Goal: Transaction & Acquisition: Obtain resource

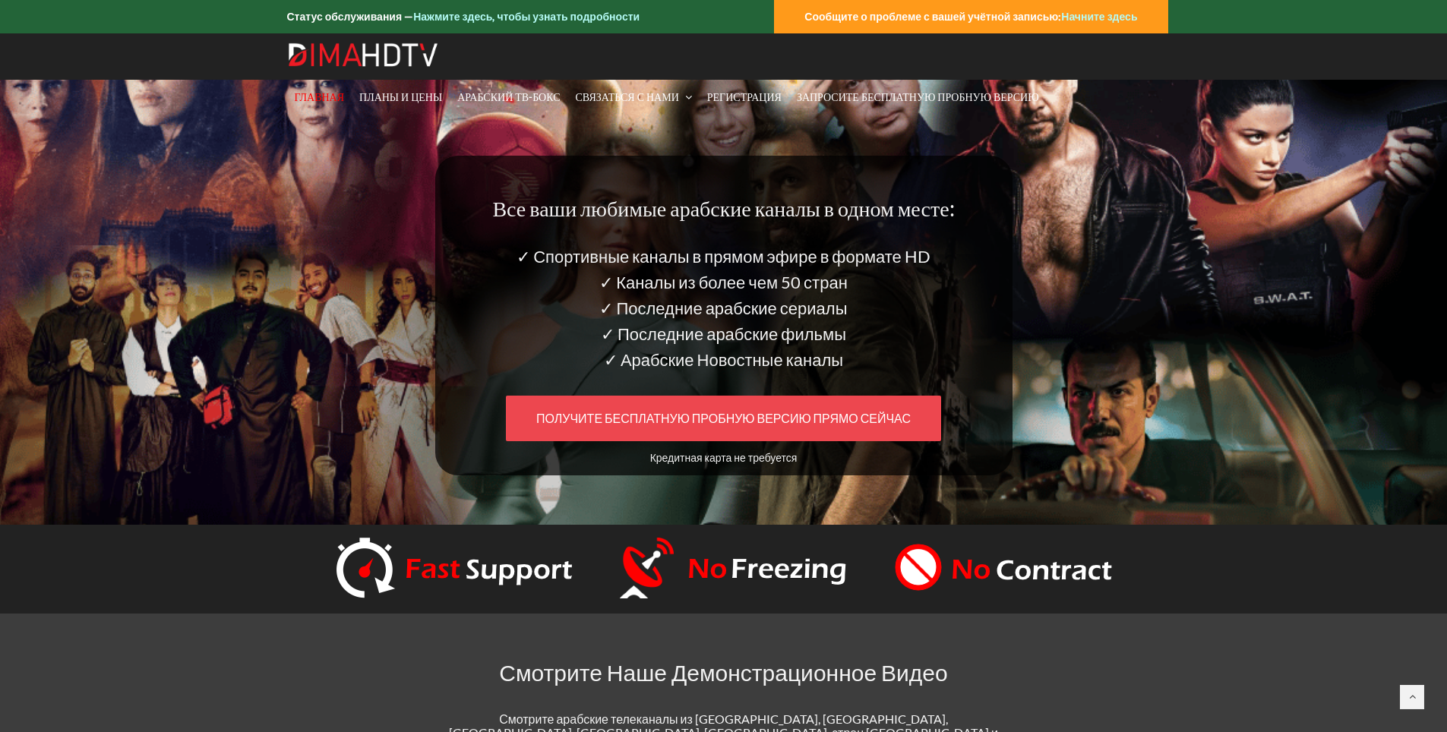
click at [753, 415] on ya-tr-span "ПОЛУЧИТЕ БЕСПЛАТНУЮ ПРОБНУЮ ВЕРСИЮ ПРЯМО СЕЙЧАС" at bounding box center [723, 418] width 375 height 14
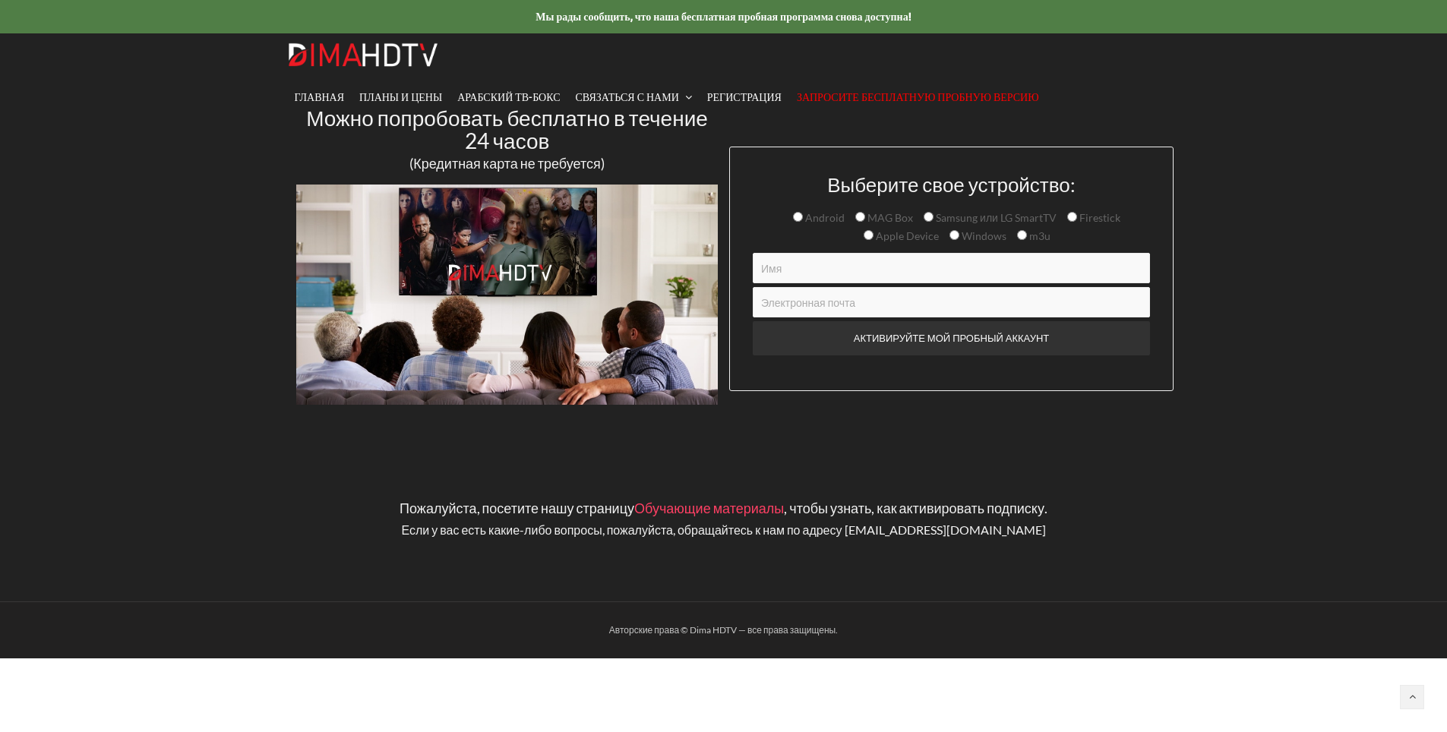
click at [1017, 233] on input "m3u" at bounding box center [1022, 235] width 10 height 10
radio input "true"
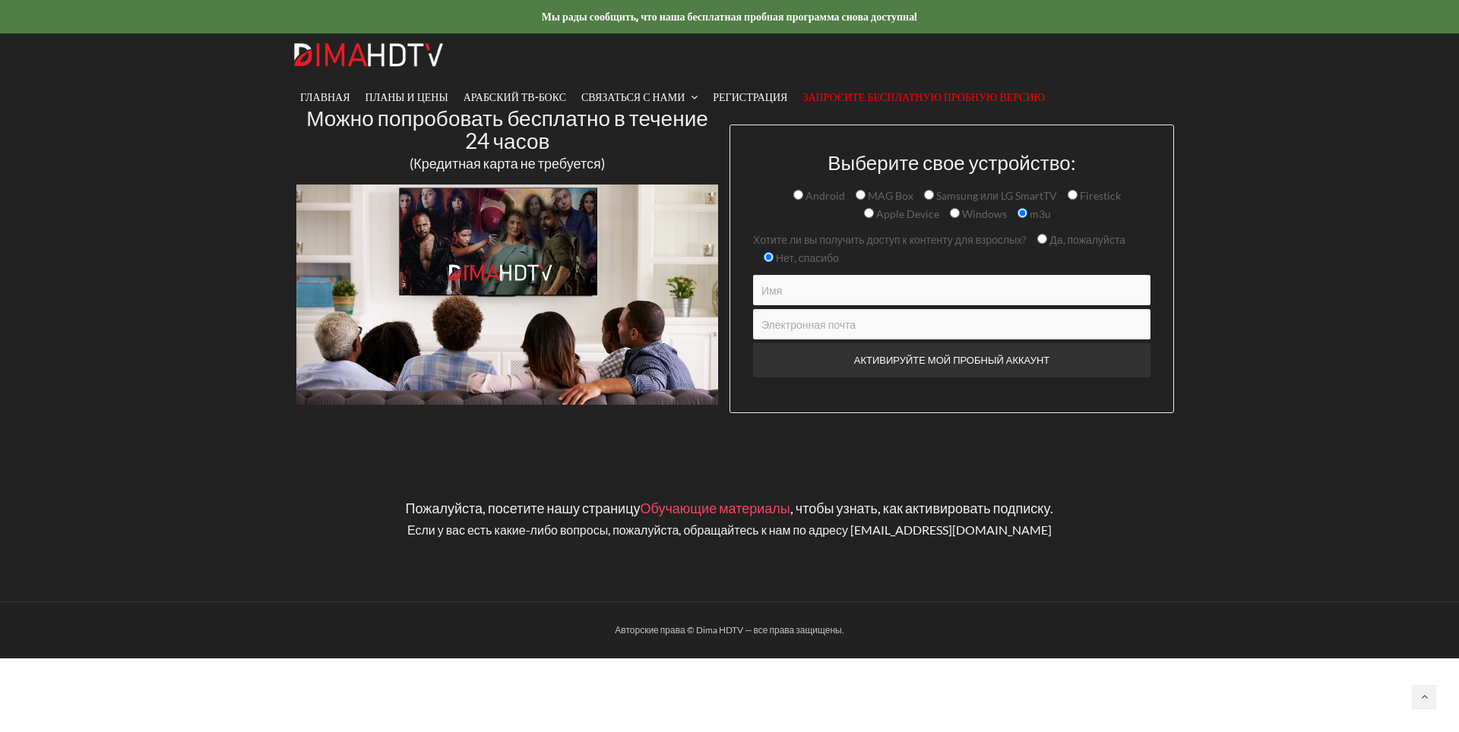
click at [1041, 238] on input "Да, пожалуйста" at bounding box center [1042, 239] width 10 height 10
radio input "true"
click at [811, 297] on input "Контактная форма" at bounding box center [951, 290] width 397 height 30
click at [815, 295] on input "Контактная форма" at bounding box center [951, 290] width 397 height 30
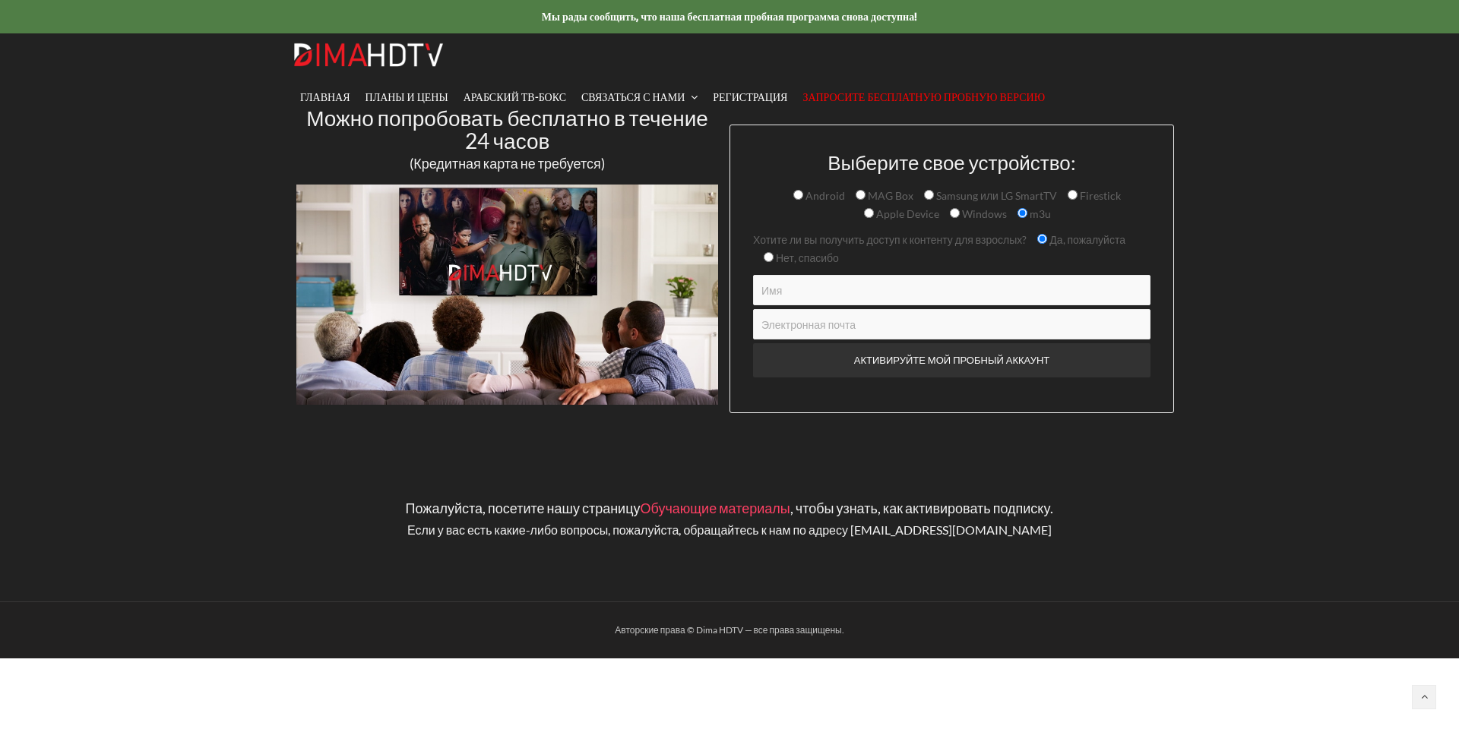
click at [815, 295] on input "Контактная форма" at bounding box center [951, 290] width 397 height 30
click at [815, 294] on input "Контактная форма" at bounding box center [951, 290] width 397 height 30
type input "fzkadirov"
click at [899, 331] on input "Контактная форма" at bounding box center [951, 324] width 397 height 30
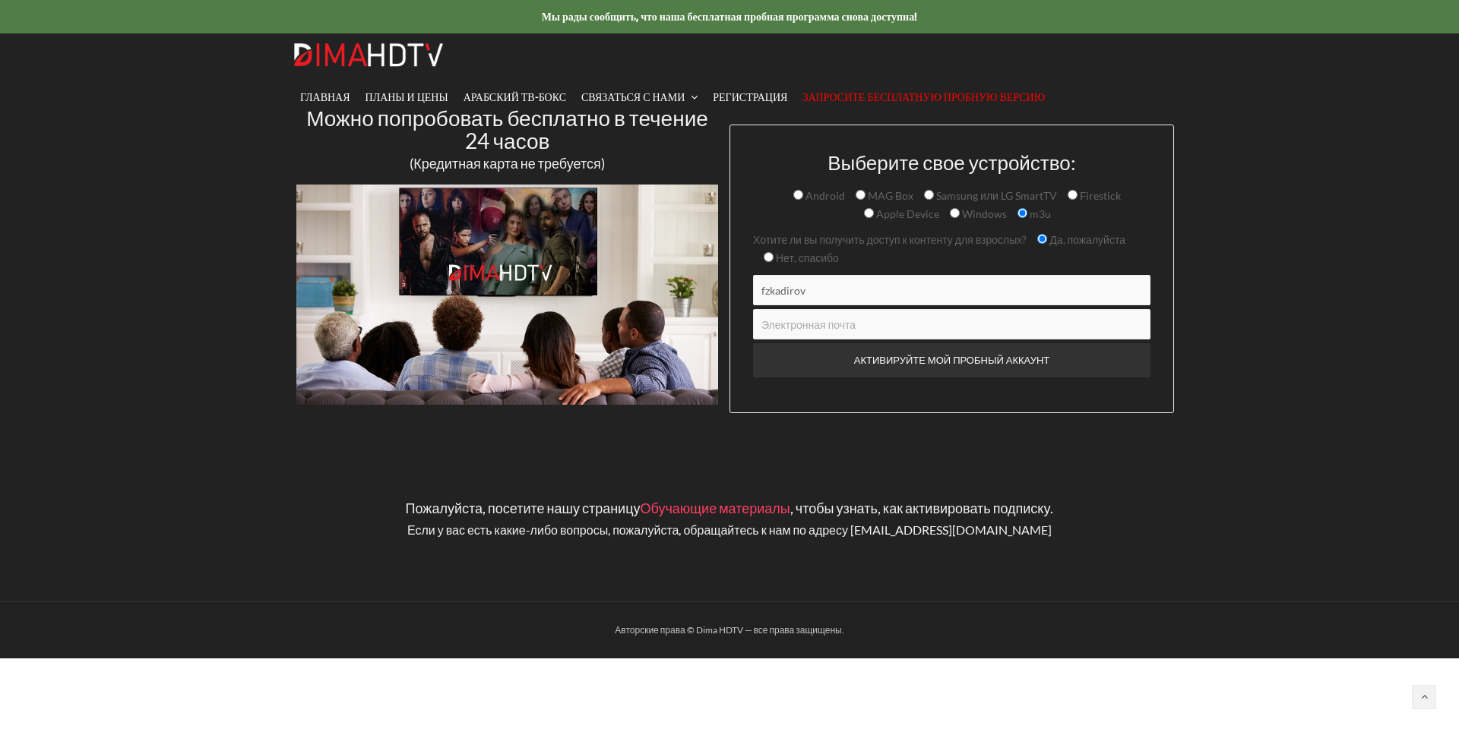
type input "fzkadirov@gmail.com"
click at [955, 356] on input "ACTIVATE MY TRIAL ACCOUNT" at bounding box center [951, 360] width 397 height 34
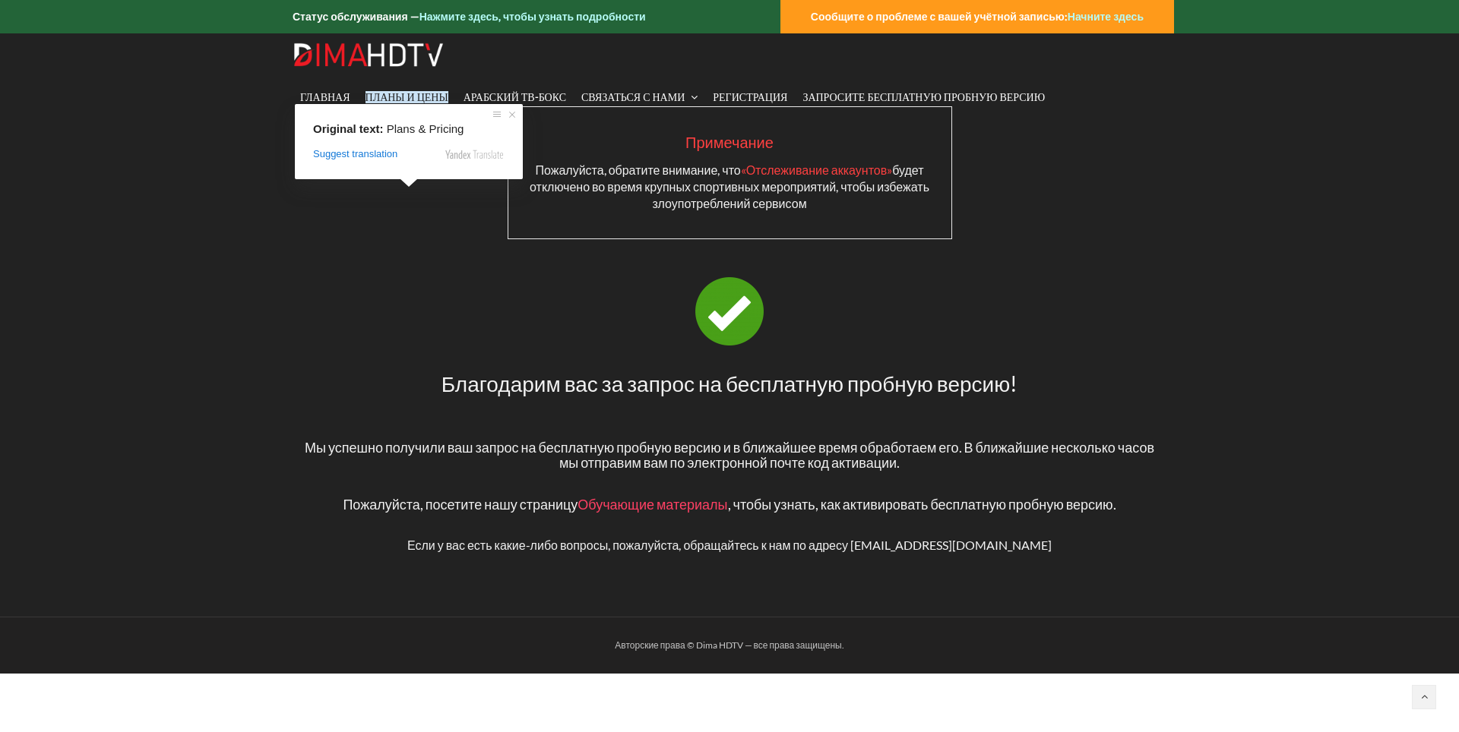
click at [398, 100] on ya-tr-span "Планы и цены" at bounding box center [406, 97] width 83 height 12
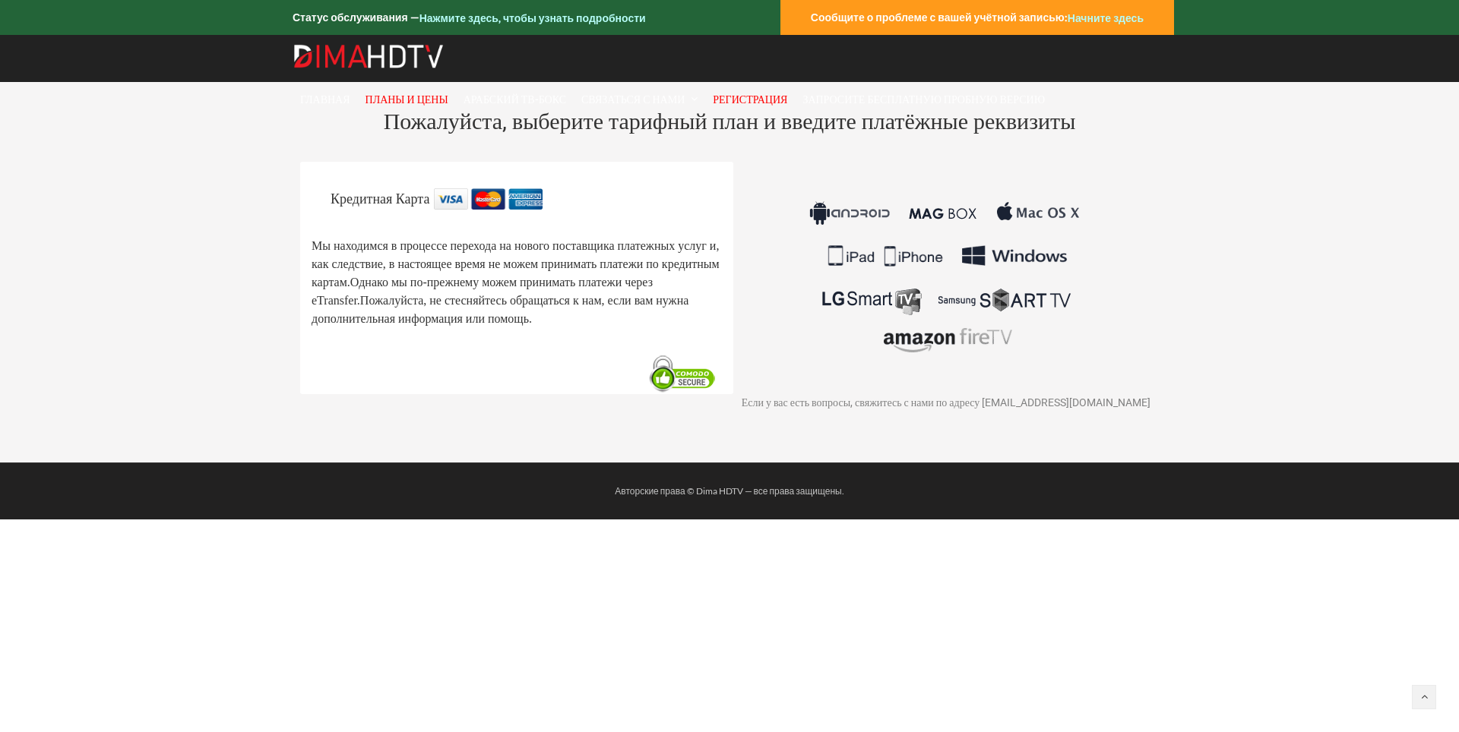
click at [386, 62] on img at bounding box center [369, 56] width 152 height 24
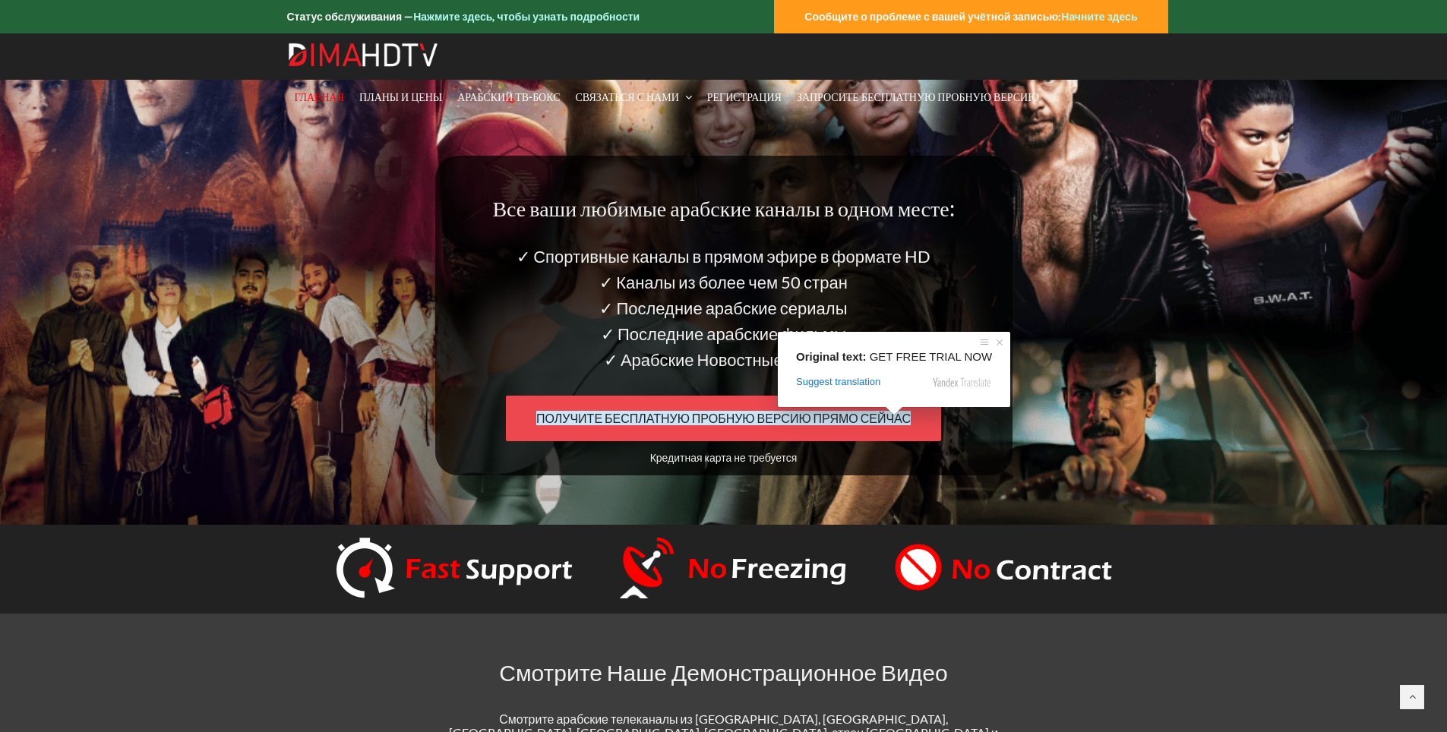
click at [800, 417] on ya-tr-span "ПОЛУЧИТЕ БЕСПЛАТНУЮ ПРОБНУЮ ВЕРСИЮ ПРЯМО СЕЙЧАС" at bounding box center [723, 418] width 375 height 14
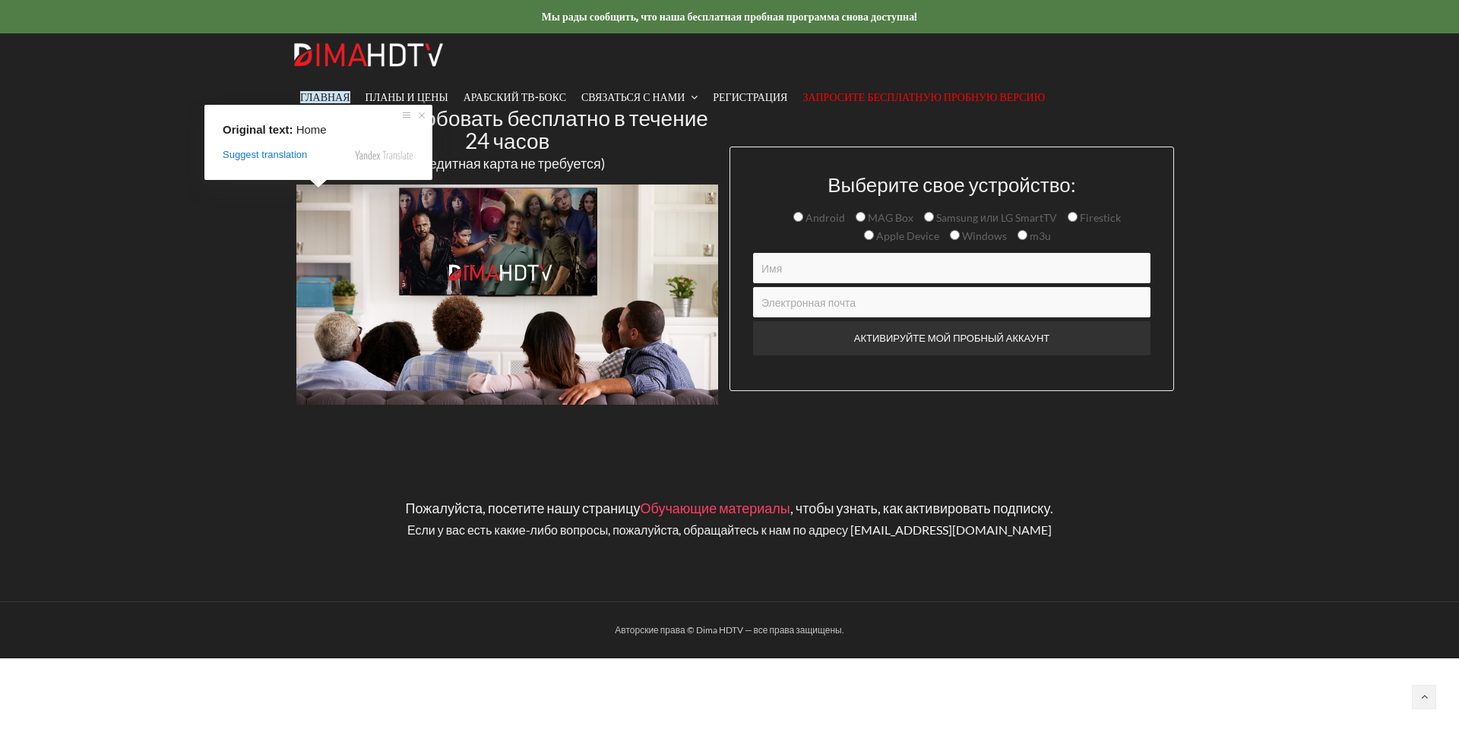
click at [317, 98] on ya-tr-span "Главная" at bounding box center [325, 97] width 50 height 12
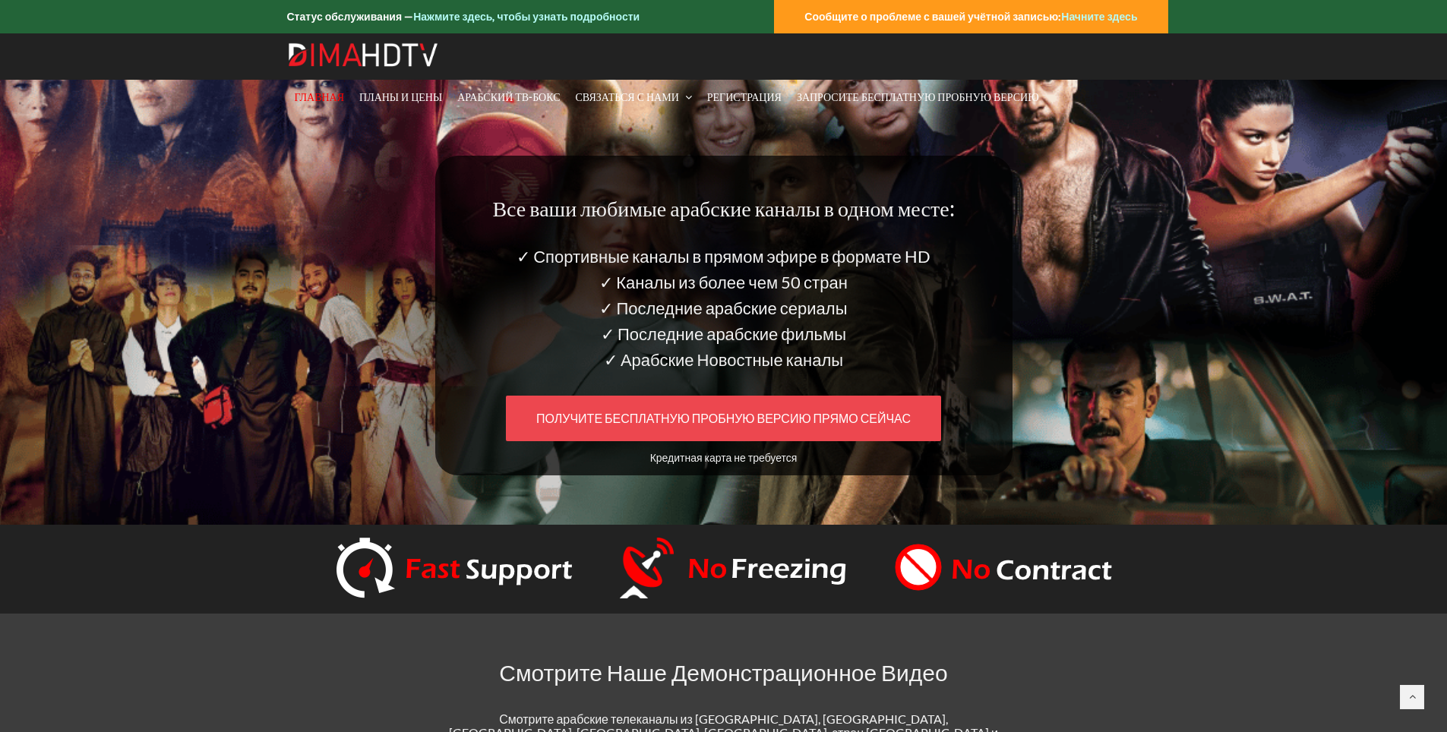
click at [742, 420] on ya-tr-span "ПОЛУЧИТЕ БЕСПЛАТНУЮ ПРОБНУЮ ВЕРСИЮ ПРЯМО СЕЙЧАС" at bounding box center [723, 418] width 375 height 14
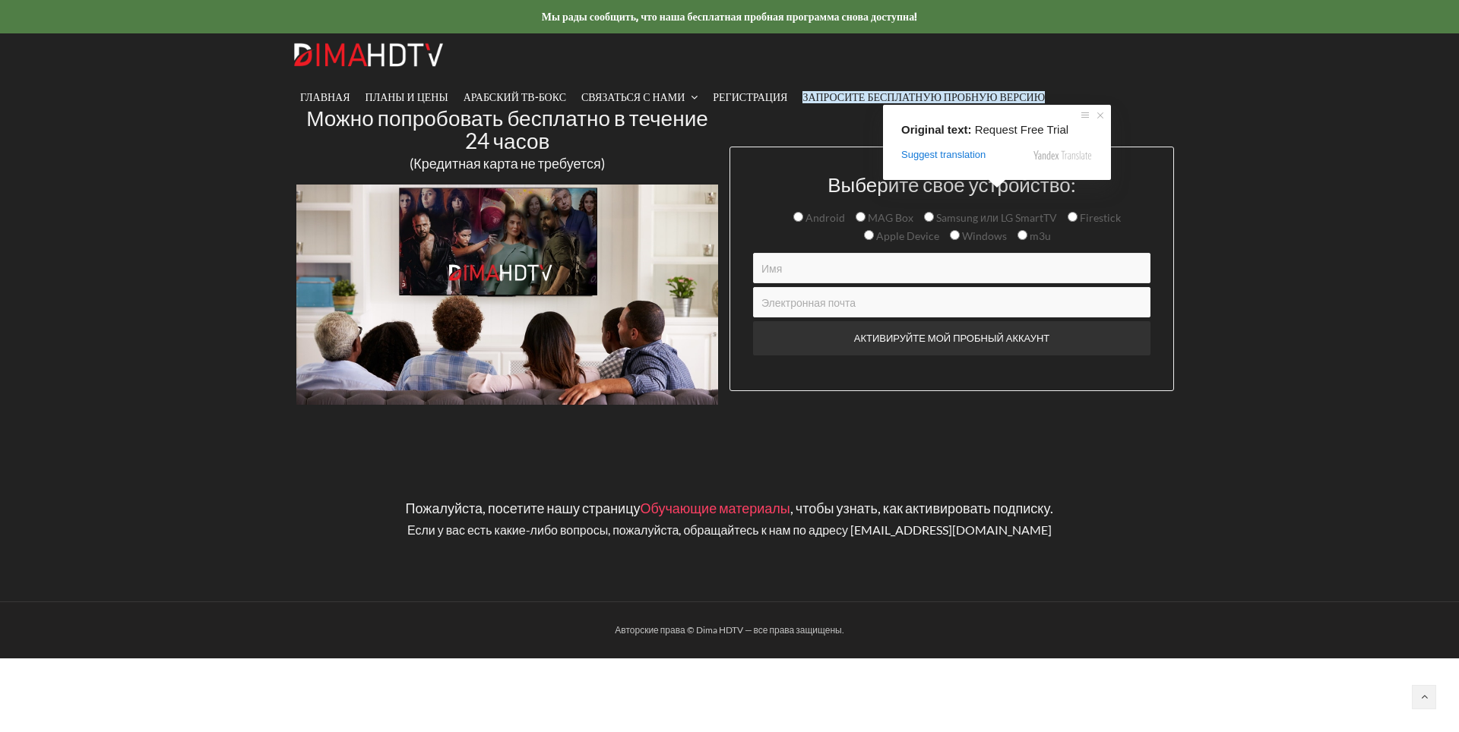
click at [971, 94] on ya-tr-span "Запросите Бесплатную пробную версию" at bounding box center [923, 97] width 242 height 12
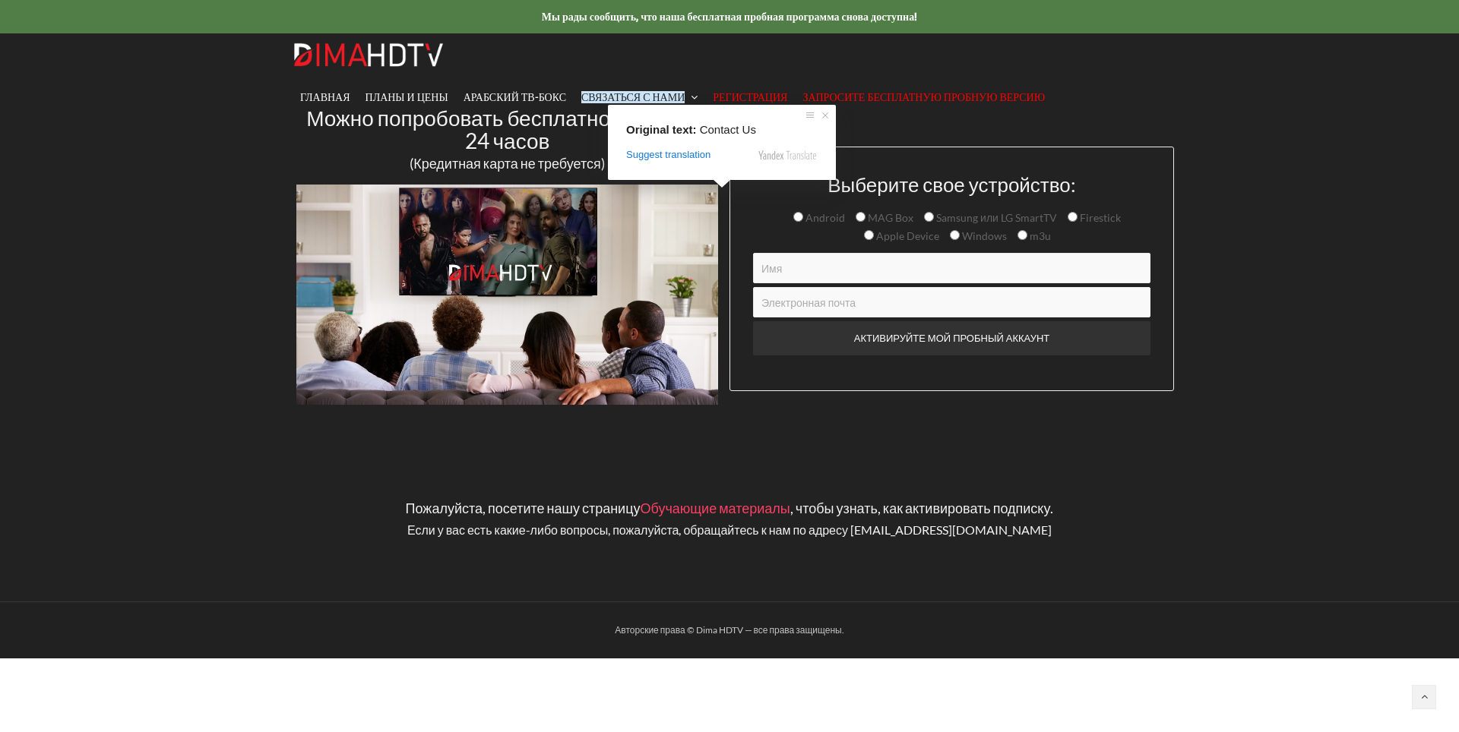
click at [751, 98] on ya-tr-span "Регистрация" at bounding box center [750, 97] width 74 height 12
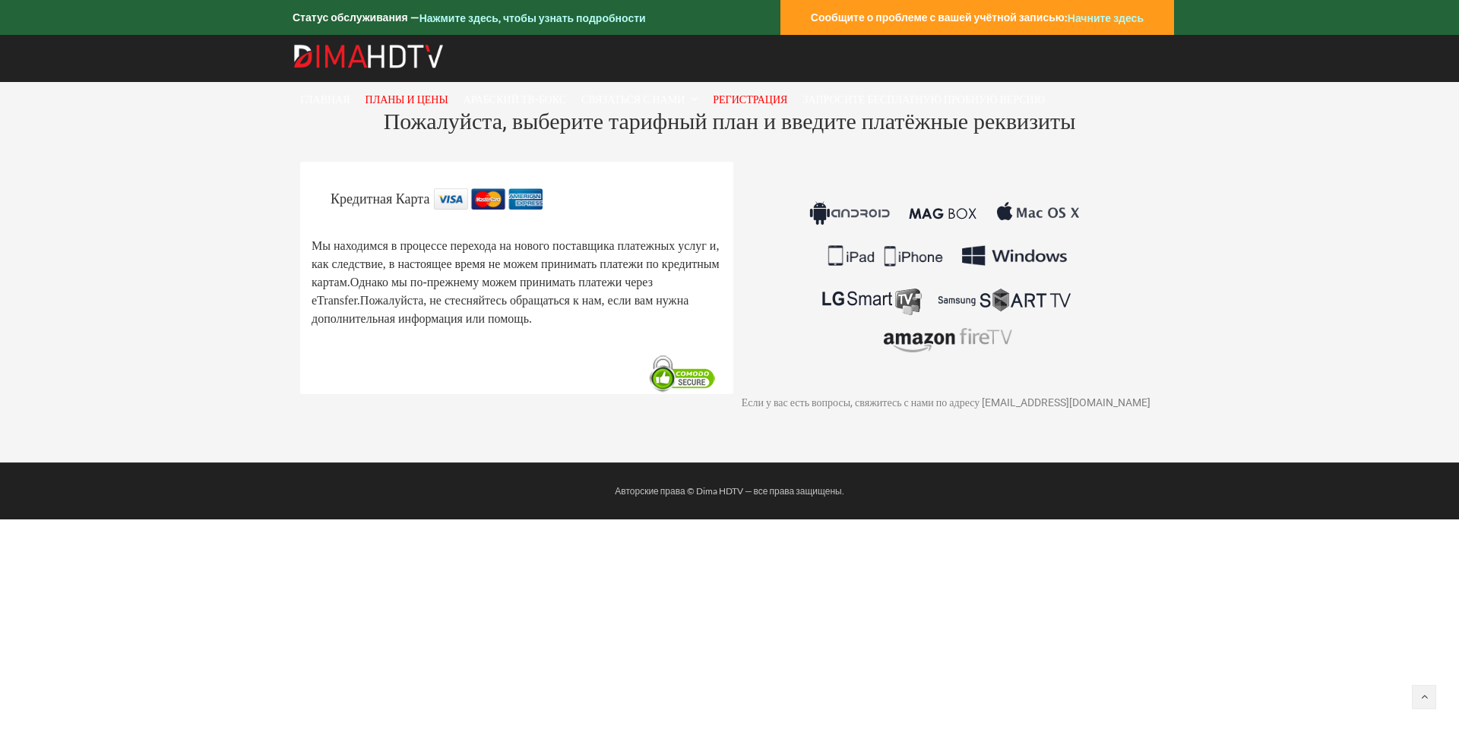
click at [751, 98] on ya-tr-span "Регистрация" at bounding box center [750, 99] width 74 height 12
click at [688, 390] on img at bounding box center [683, 374] width 78 height 40
click at [479, 198] on img at bounding box center [488, 198] width 109 height 21
click at [894, 299] on img at bounding box center [946, 277] width 283 height 178
